Goal: Navigation & Orientation: Find specific page/section

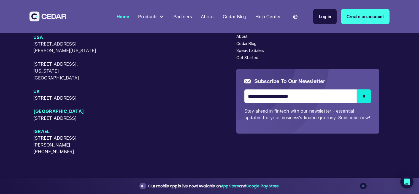
scroll to position [2399, 0]
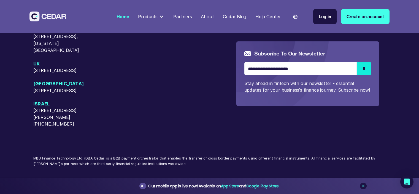
click at [36, 67] on span "UK" at bounding box center [68, 63] width 70 height 7
click at [47, 74] on span "[STREET_ADDRESS]" at bounding box center [68, 70] width 70 height 7
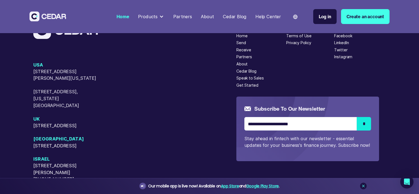
click at [245, 67] on div "About" at bounding box center [242, 64] width 11 height 6
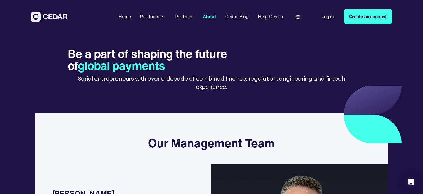
click at [125, 15] on div "Home" at bounding box center [125, 16] width 12 height 7
